Goal: Task Accomplishment & Management: Use online tool/utility

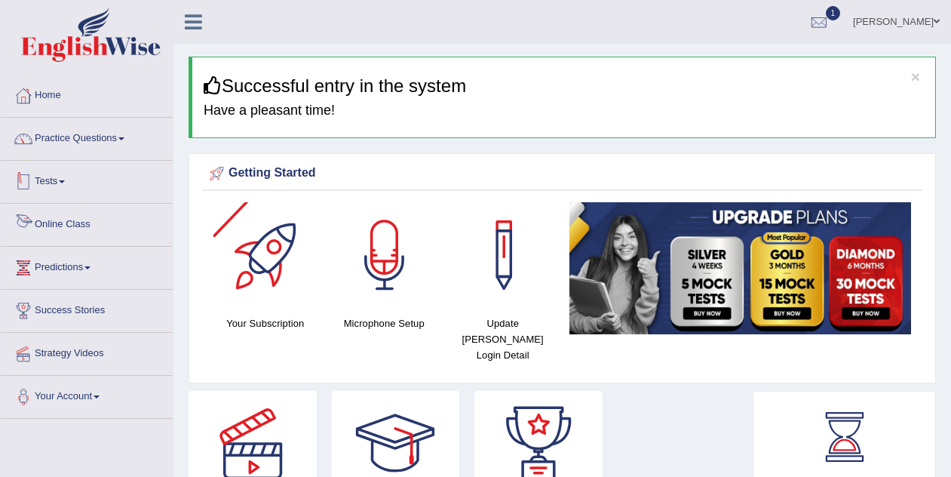
click at [57, 182] on link "Tests" at bounding box center [87, 180] width 172 height 38
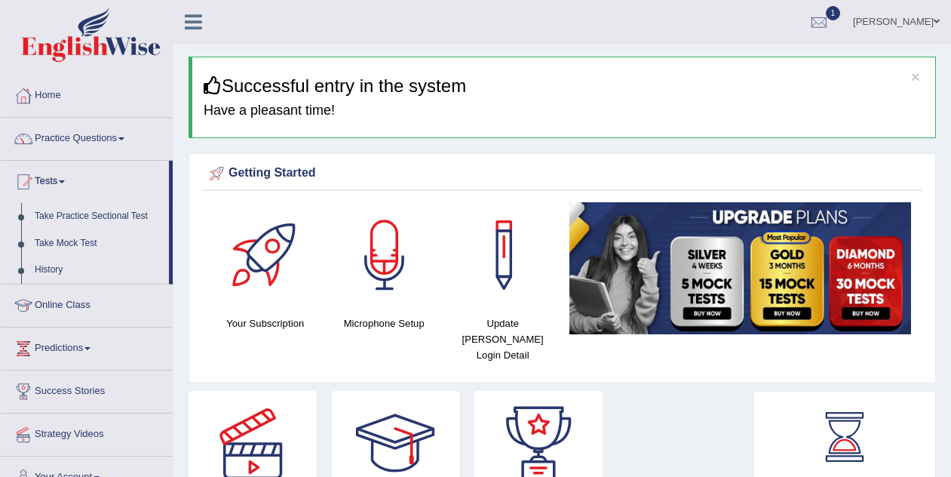
click at [100, 216] on link "Take Practice Sectional Test" at bounding box center [98, 216] width 141 height 27
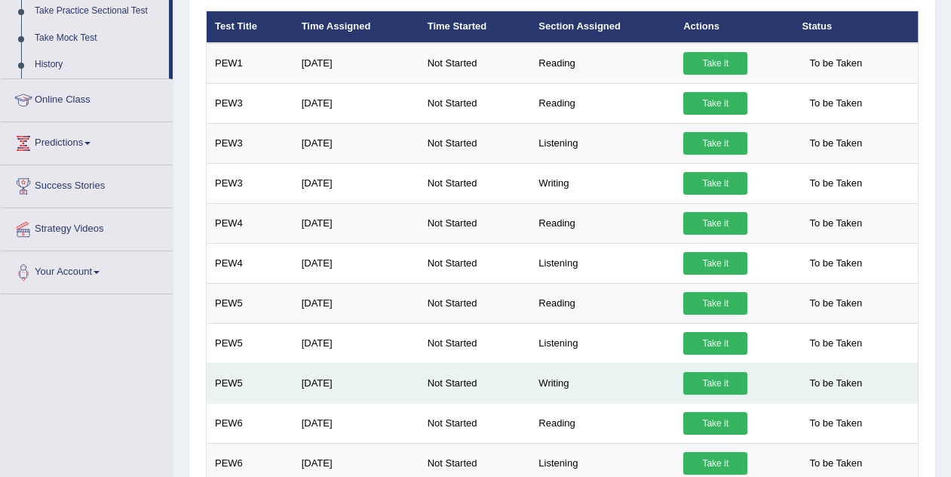
scroll to position [207, 0]
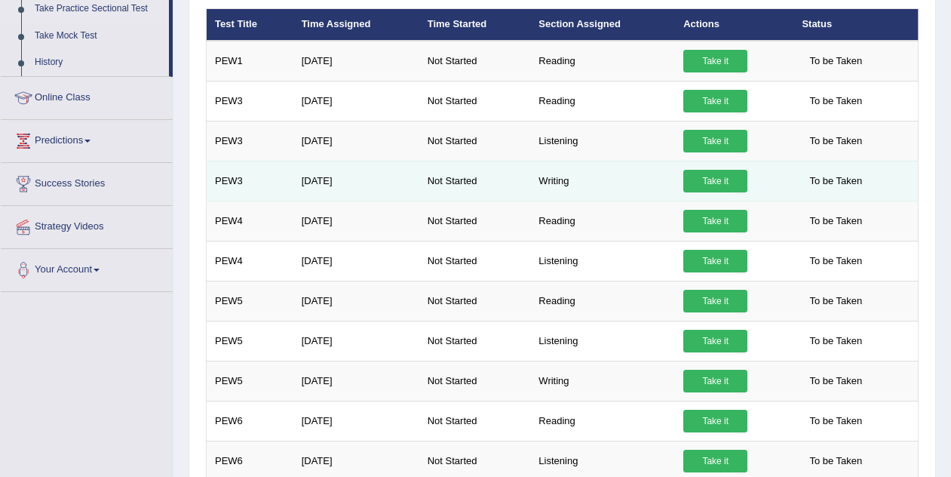
click at [724, 192] on link "Take it" at bounding box center [715, 181] width 64 height 23
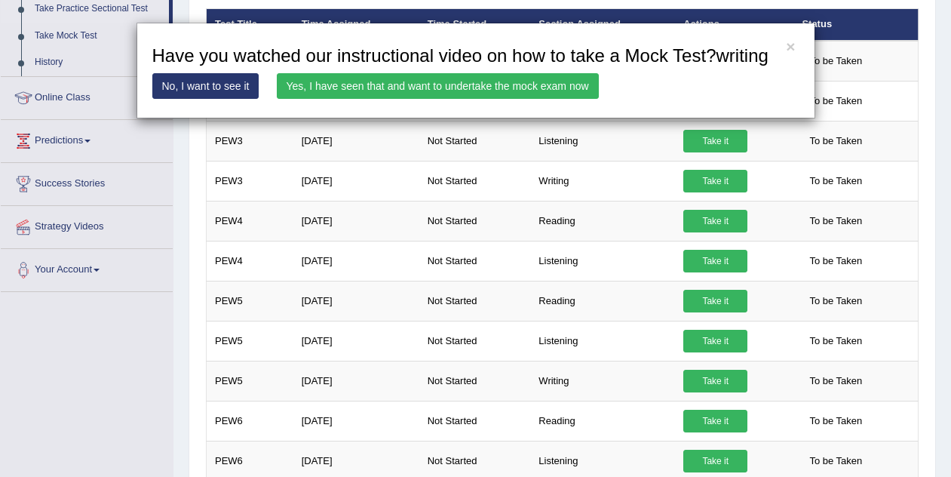
click at [513, 99] on link "Yes, I have seen that and want to undertake the mock exam now" at bounding box center [438, 86] width 322 height 26
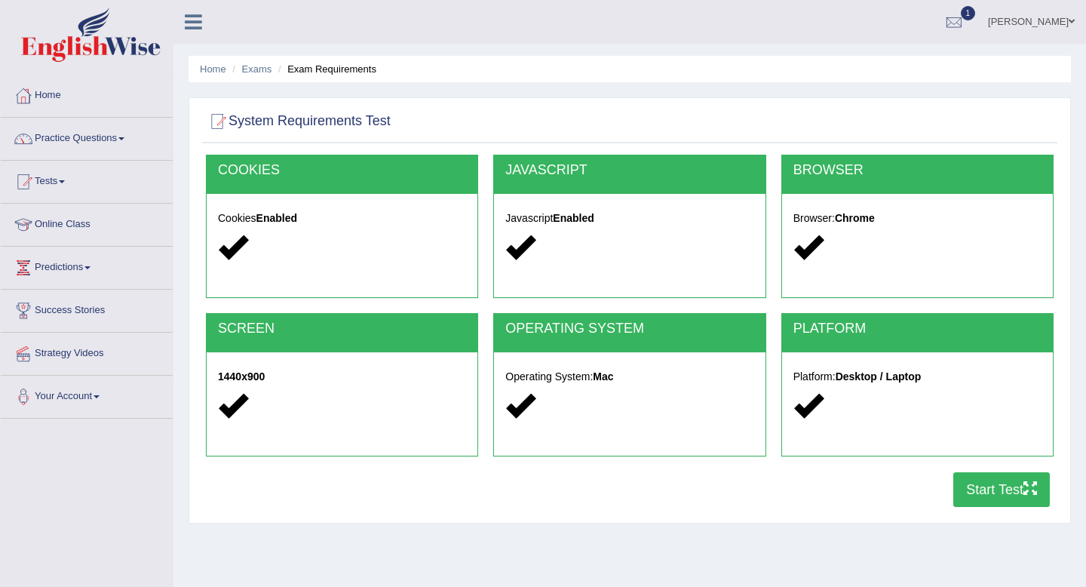
click at [950, 476] on button "Start Test" at bounding box center [1001, 489] width 97 height 35
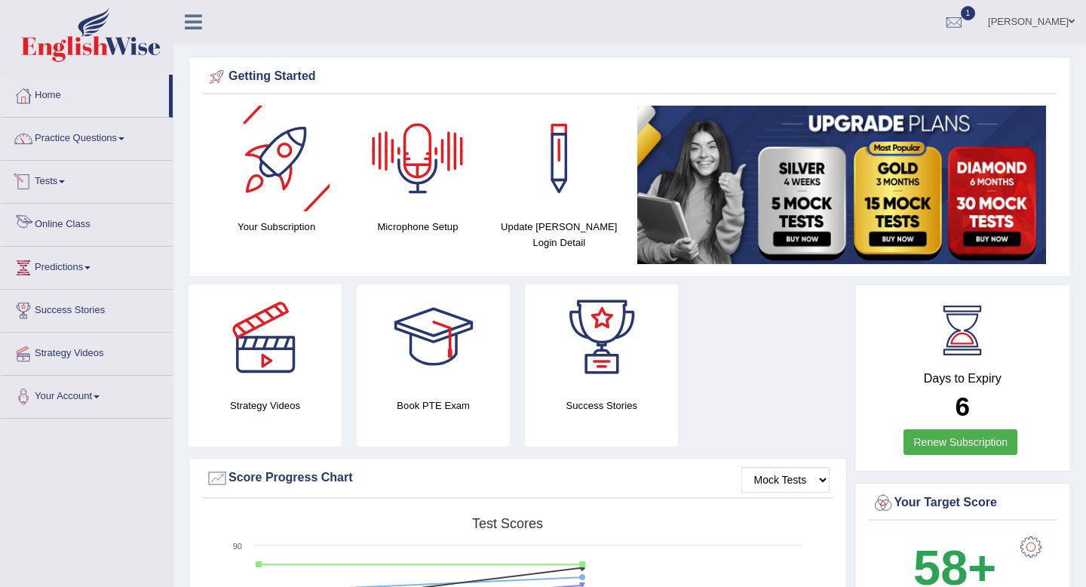
click at [97, 222] on link "Online Class" at bounding box center [87, 223] width 172 height 38
